Goal: Task Accomplishment & Management: Manage account settings

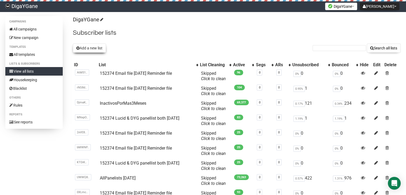
click at [92, 48] on button "Add a new list" at bounding box center [89, 47] width 33 height 9
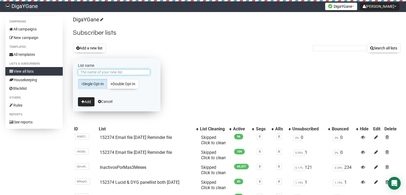
click at [123, 72] on input "List name" at bounding box center [114, 72] width 72 height 6
paste input "152374 Email file [DATE] Reminder file"
type input "152374 Email file [DATE] Reminder file"
click at [89, 103] on button "Add" at bounding box center [86, 101] width 17 height 9
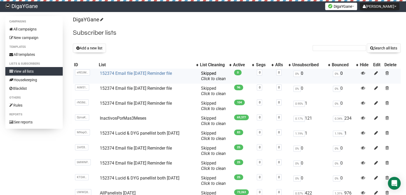
click at [160, 72] on link "152374 Email file [DATE] Reminder file" at bounding box center [136, 73] width 72 height 5
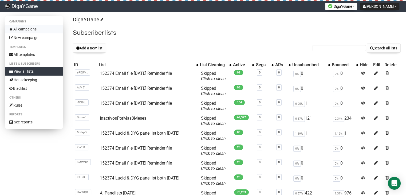
click at [32, 28] on link "All campaigns" at bounding box center [33, 29] width 57 height 9
